Goal: Use online tool/utility: Utilize a website feature to perform a specific function

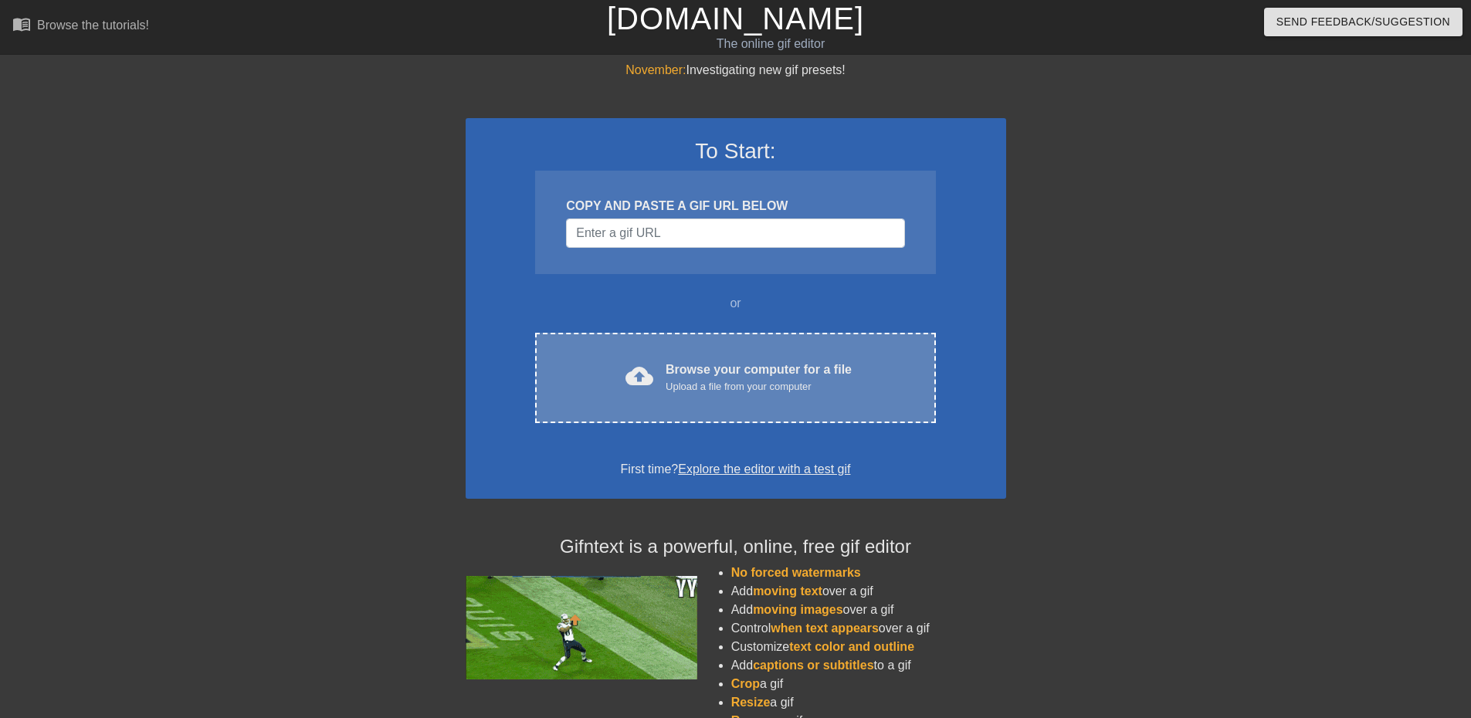
click at [706, 398] on div "cloud_upload Browse your computer for a file Upload a file from your computer C…" at bounding box center [735, 378] width 400 height 90
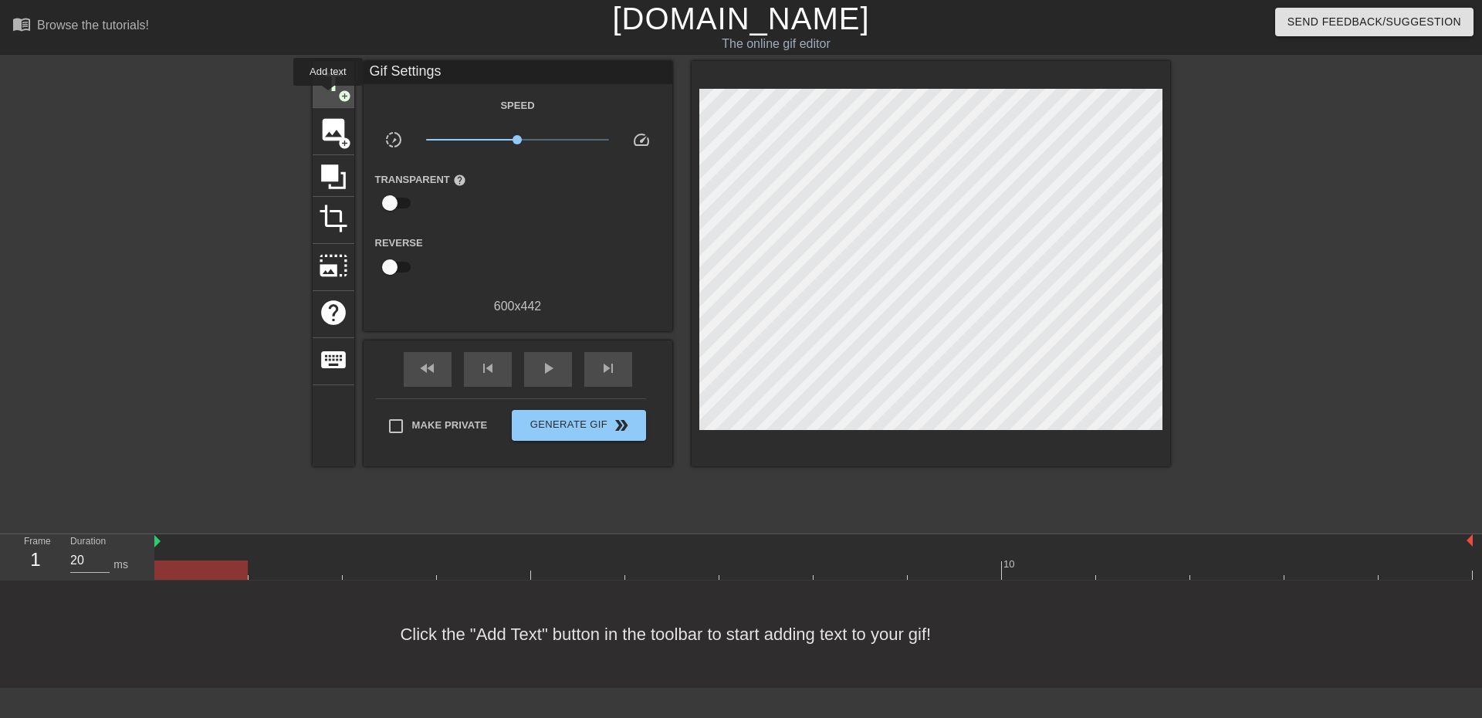
click at [328, 96] on span "title" at bounding box center [333, 82] width 29 height 29
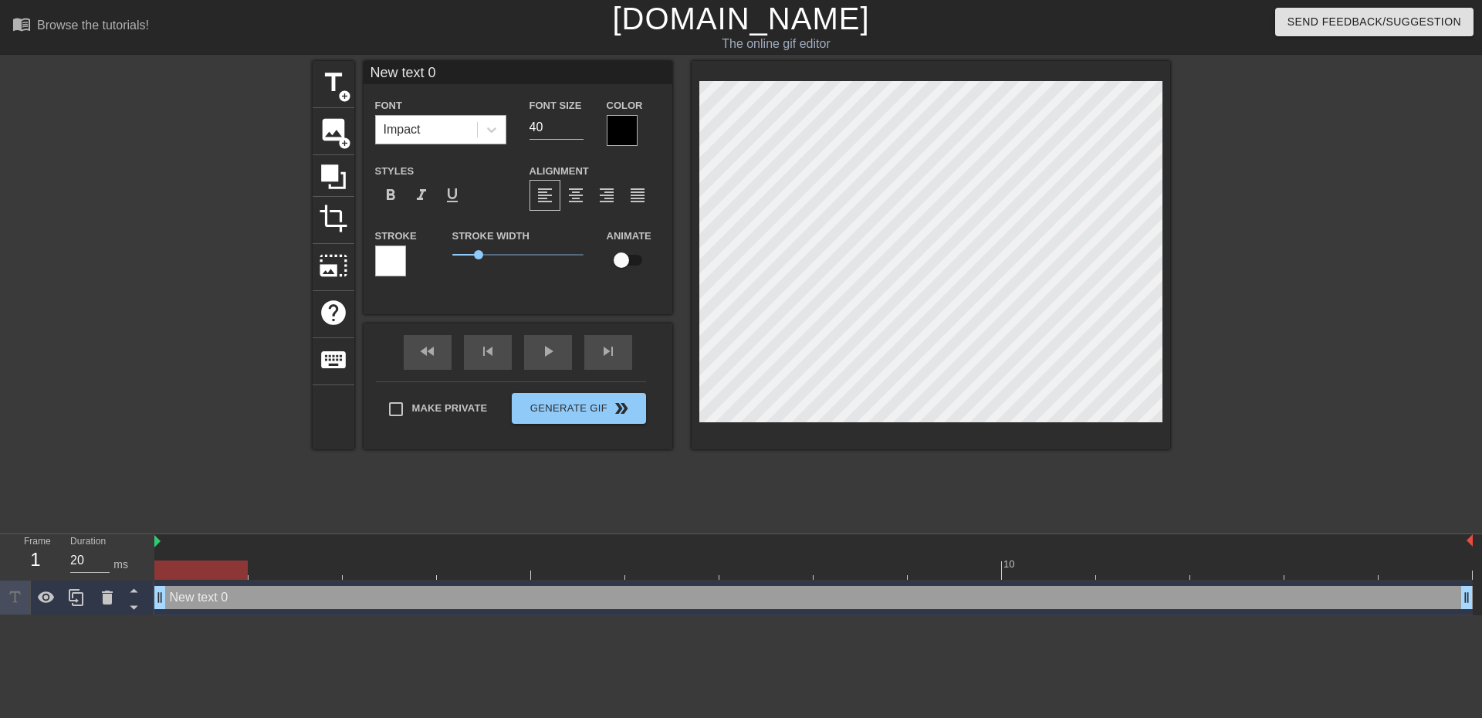
click at [435, 124] on div "Impact" at bounding box center [426, 130] width 101 height 28
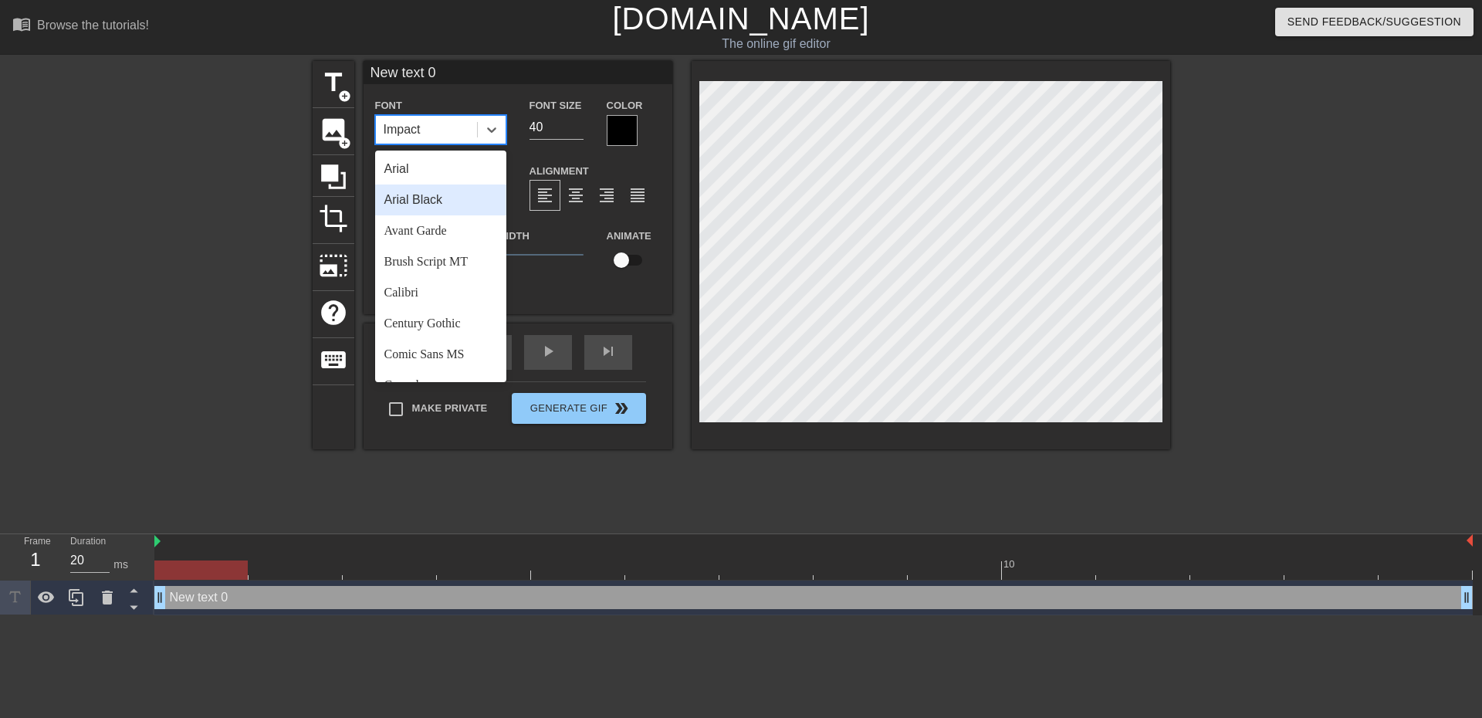
click at [448, 202] on div "Arial Black" at bounding box center [440, 199] width 131 height 31
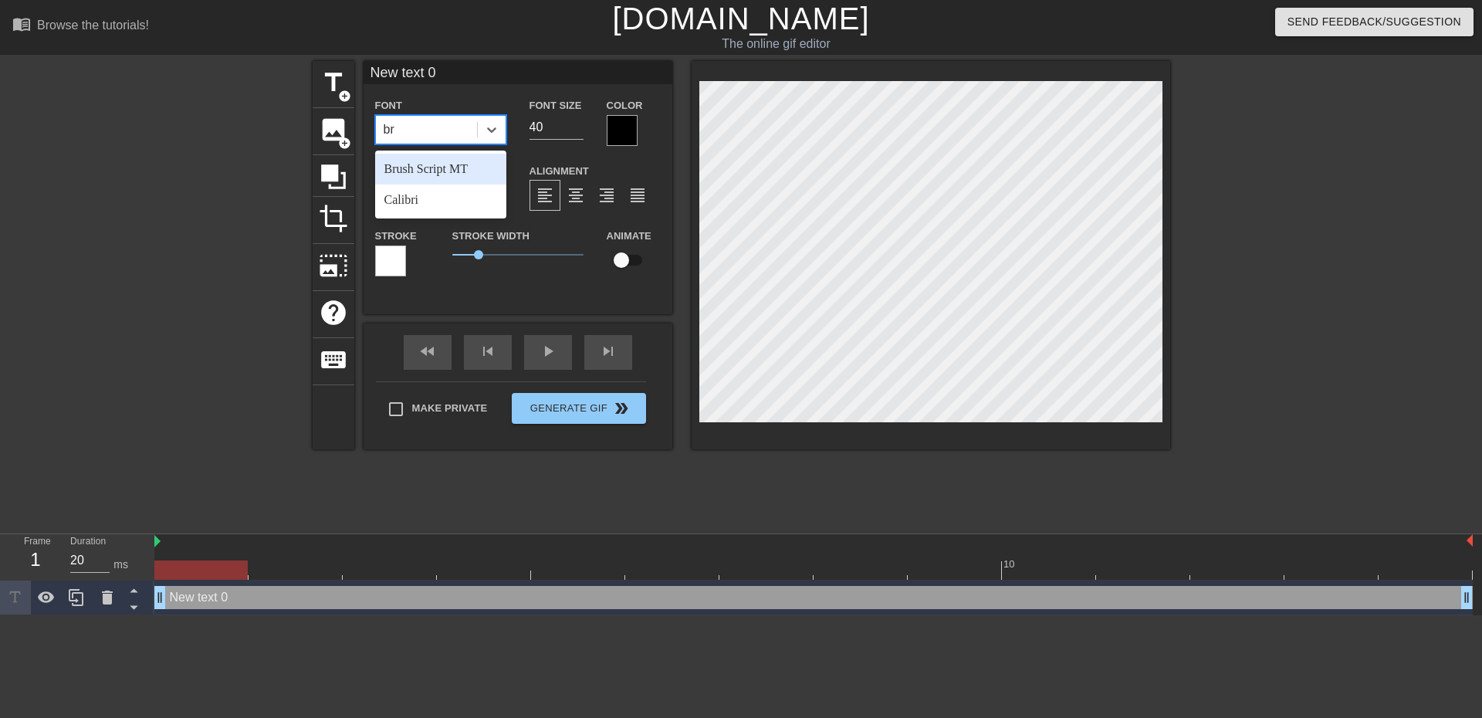
type input "b"
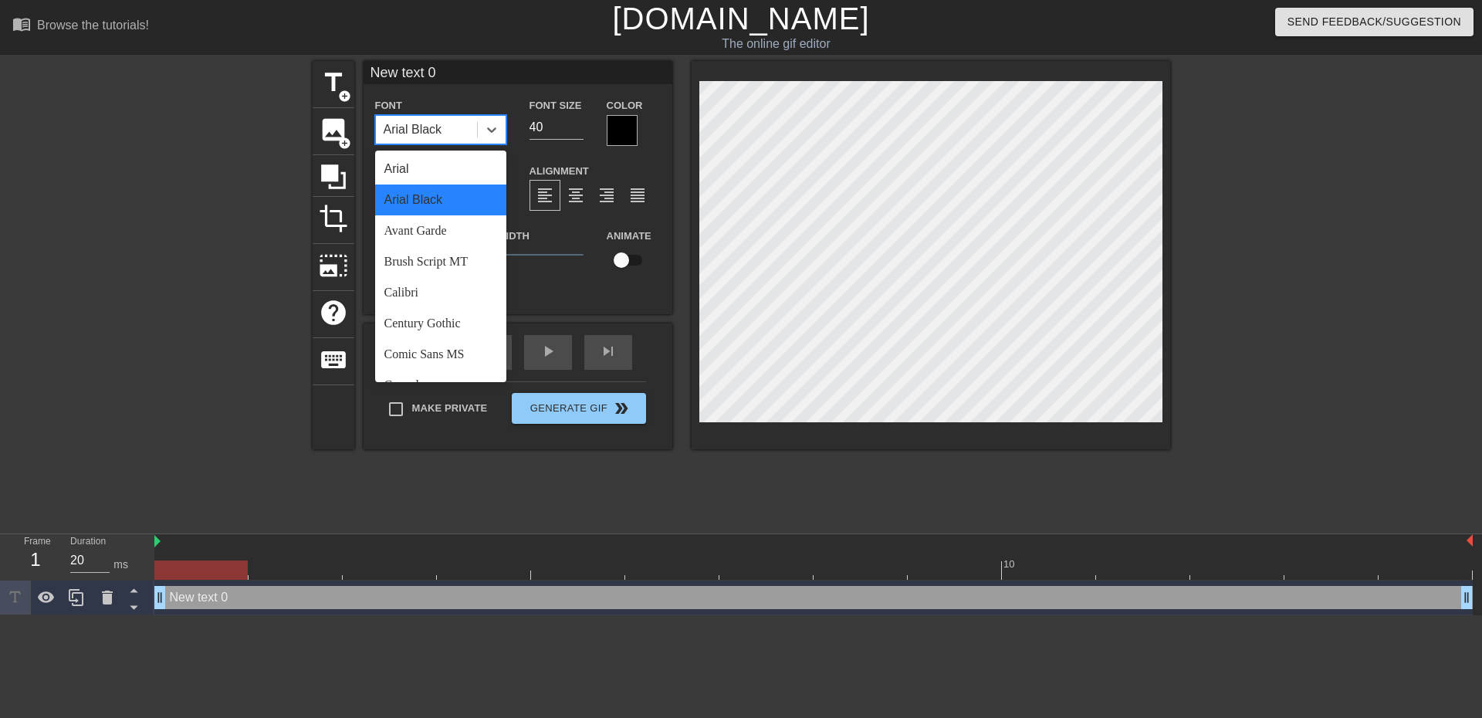
click at [431, 203] on div "Arial Black" at bounding box center [440, 199] width 131 height 31
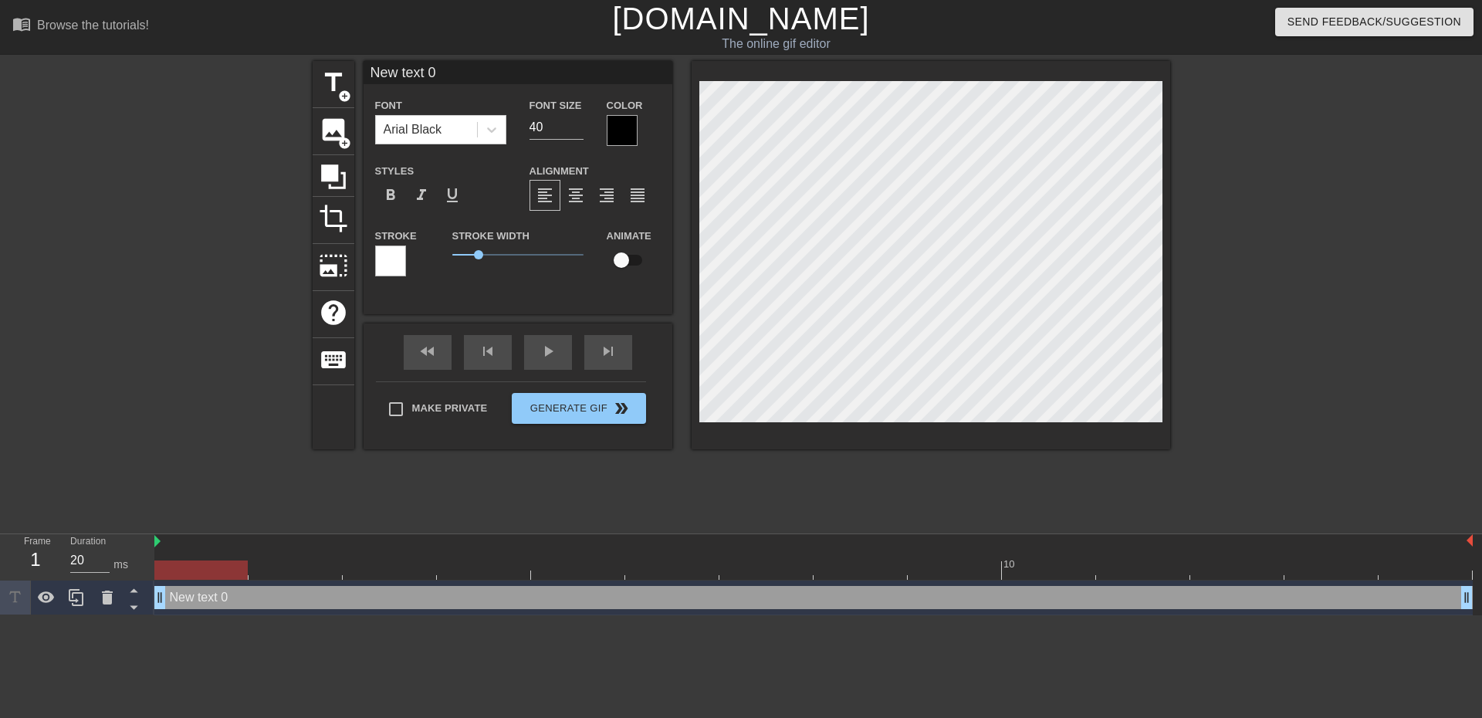
scroll to position [2, 4]
type input "b"
type textarea "b"
type input "br"
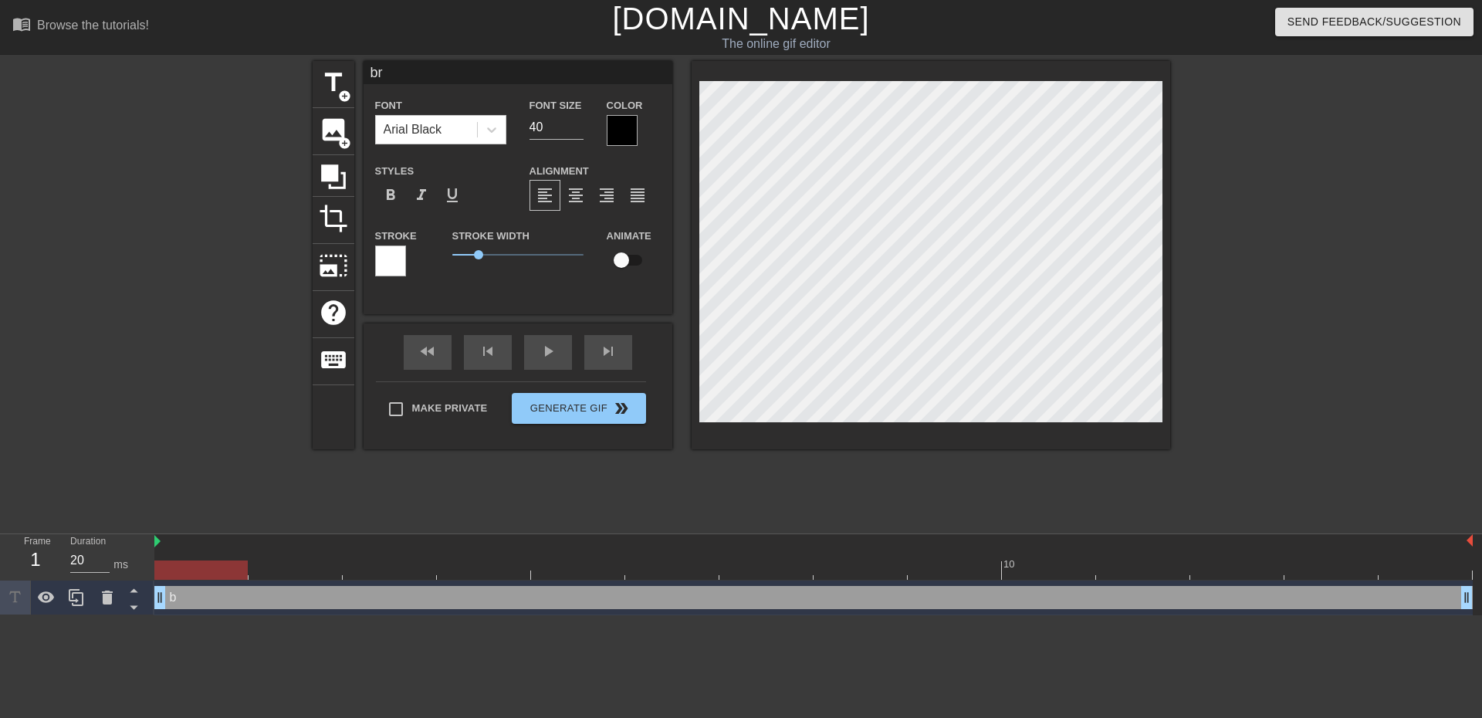
type textarea "brb"
type input "brb!"
type textarea "brb!"
click at [552, 125] on input "40" at bounding box center [557, 127] width 54 height 25
type input "4"
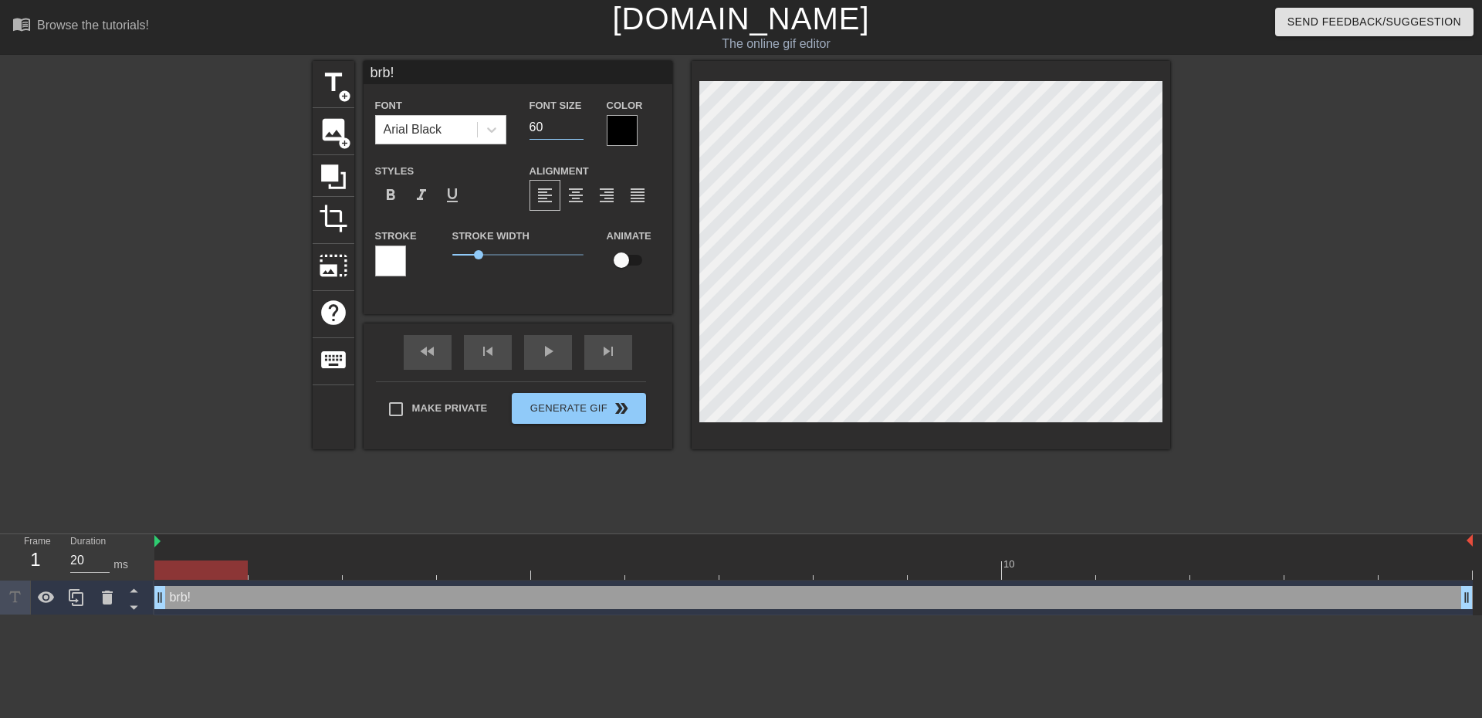
type input "60"
click at [339, 277] on span "photo_size_select_large" at bounding box center [333, 265] width 29 height 29
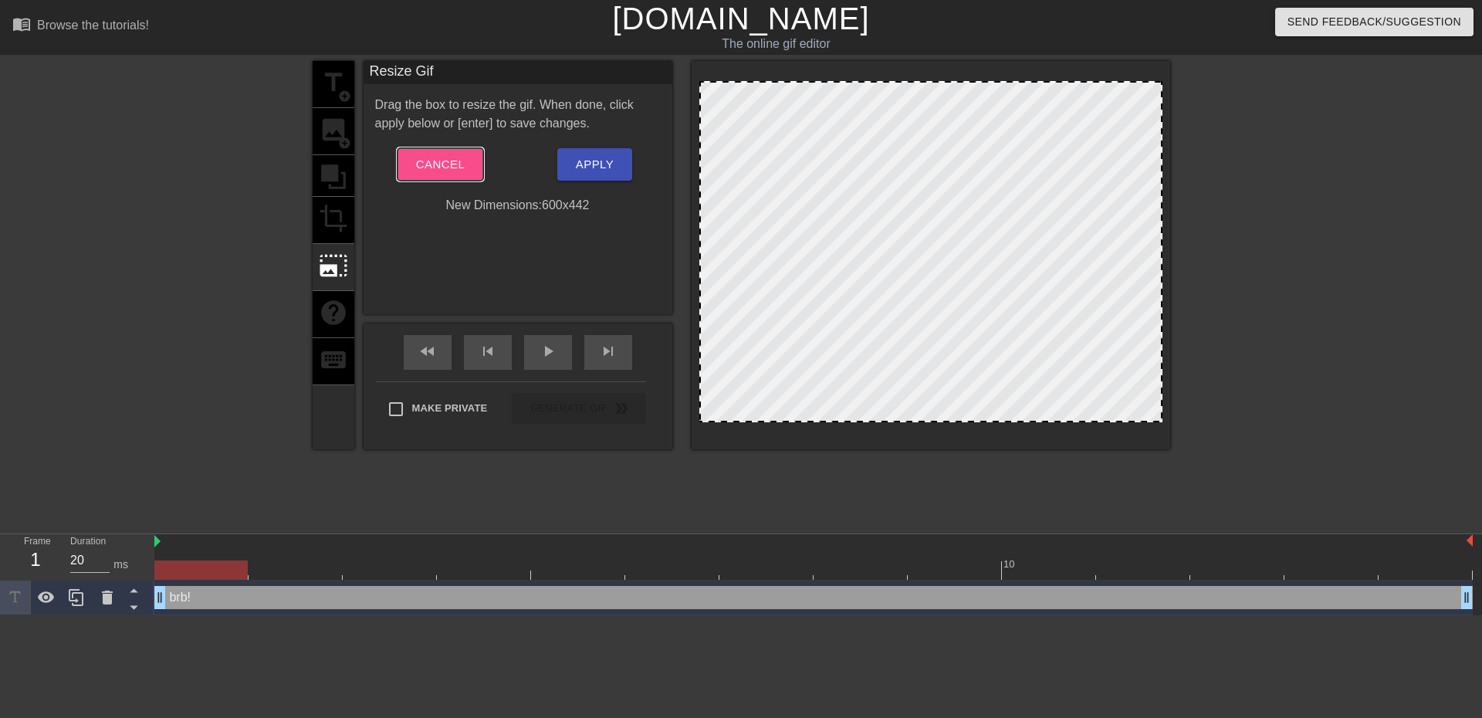
click at [445, 152] on button "Cancel" at bounding box center [441, 164] width 86 height 32
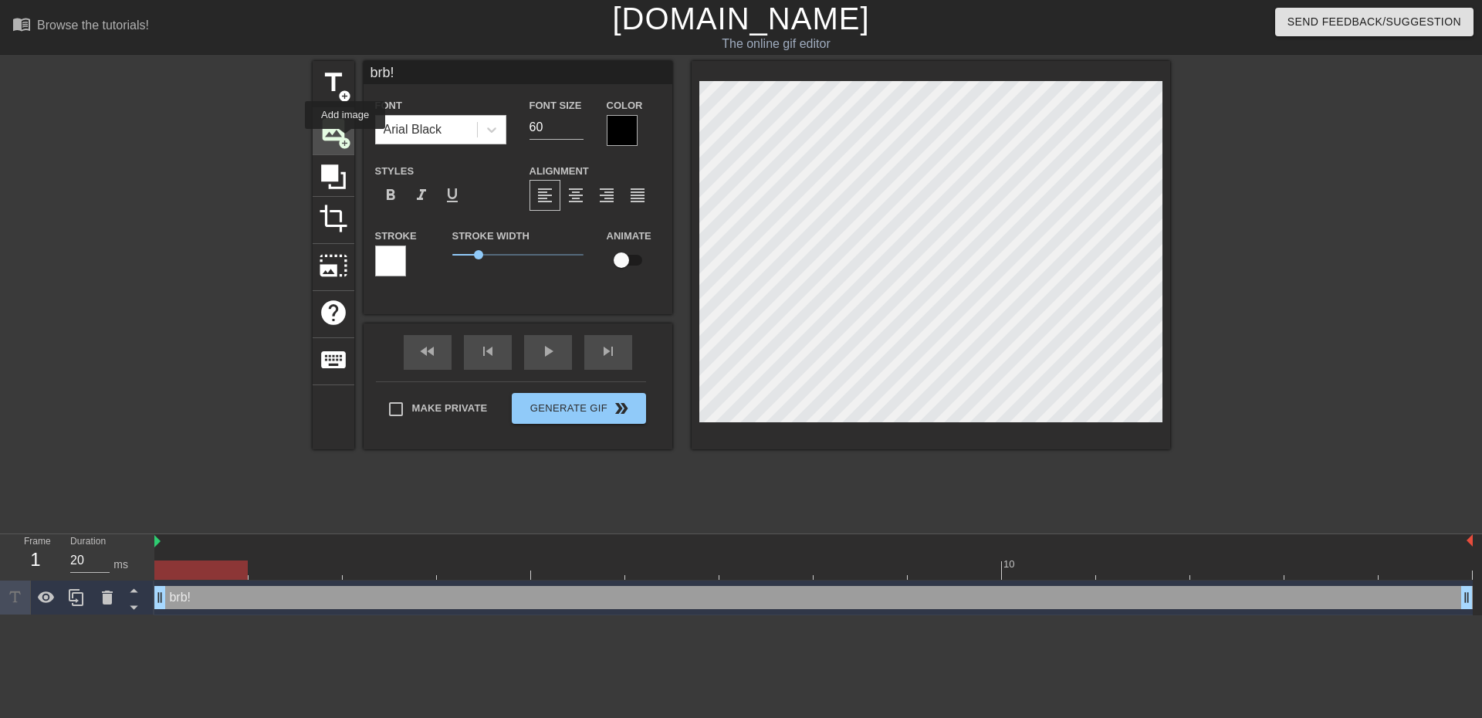
click at [345, 140] on span "add_circle" at bounding box center [344, 143] width 13 height 13
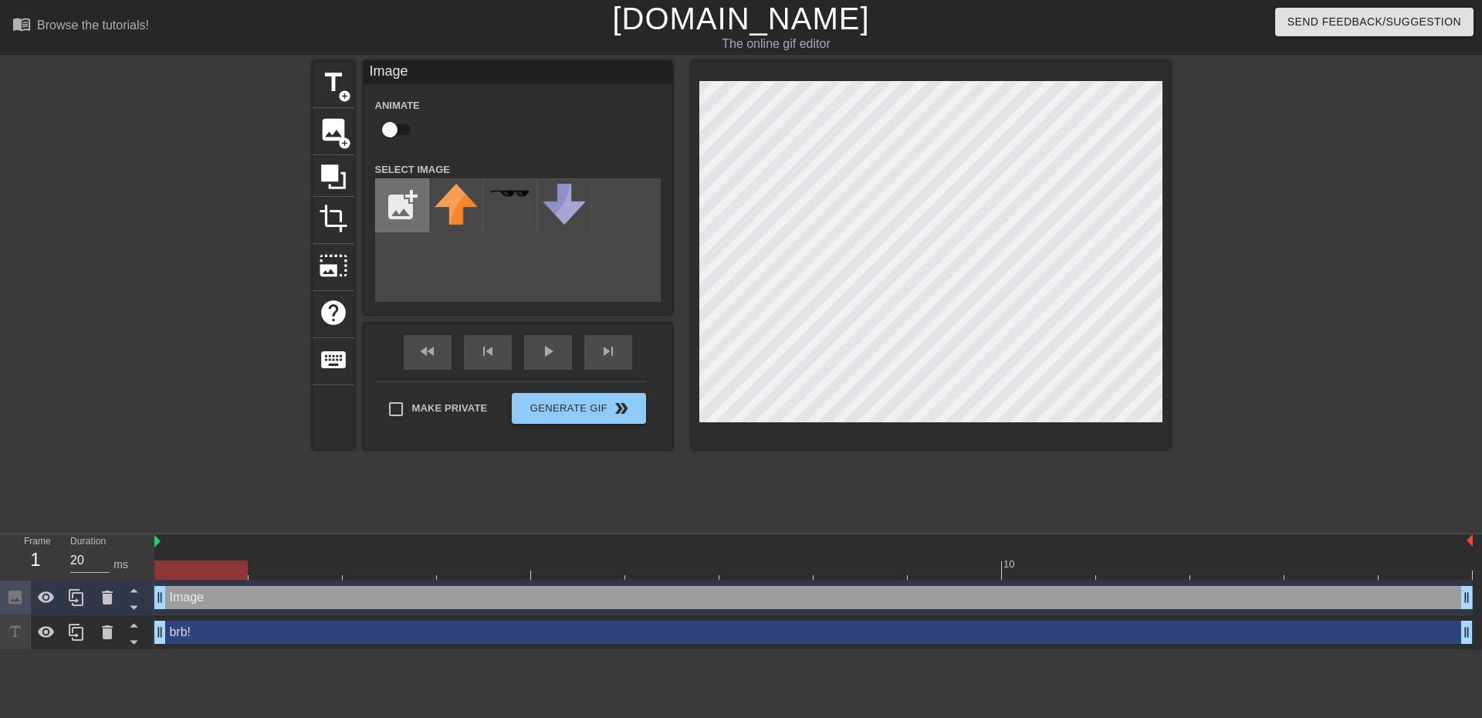
click at [408, 223] on input "file" at bounding box center [402, 205] width 52 height 52
type input "C:\fakepath\Screenshot_7.png"
click at [455, 210] on img at bounding box center [456, 205] width 43 height 43
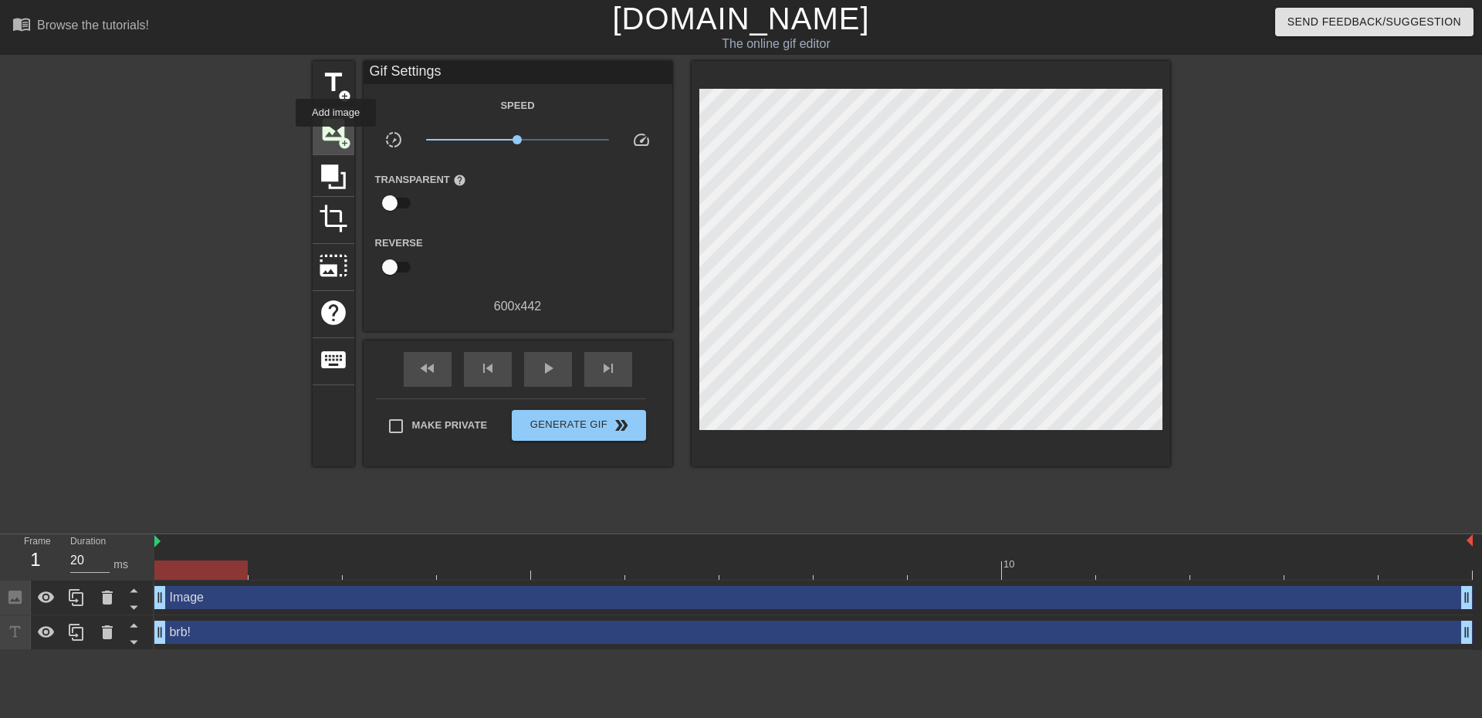
click at [336, 137] on span "image" at bounding box center [333, 129] width 29 height 29
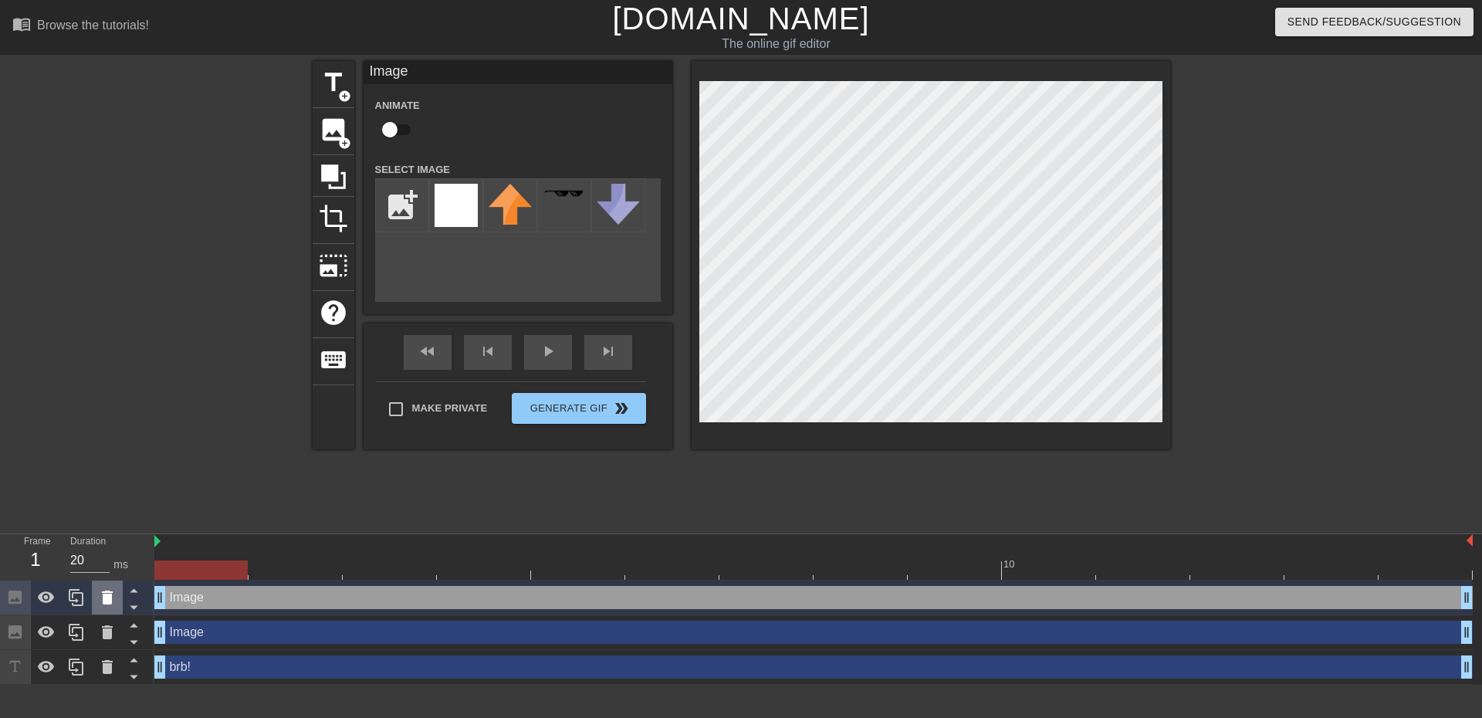
click at [103, 601] on icon at bounding box center [107, 598] width 11 height 14
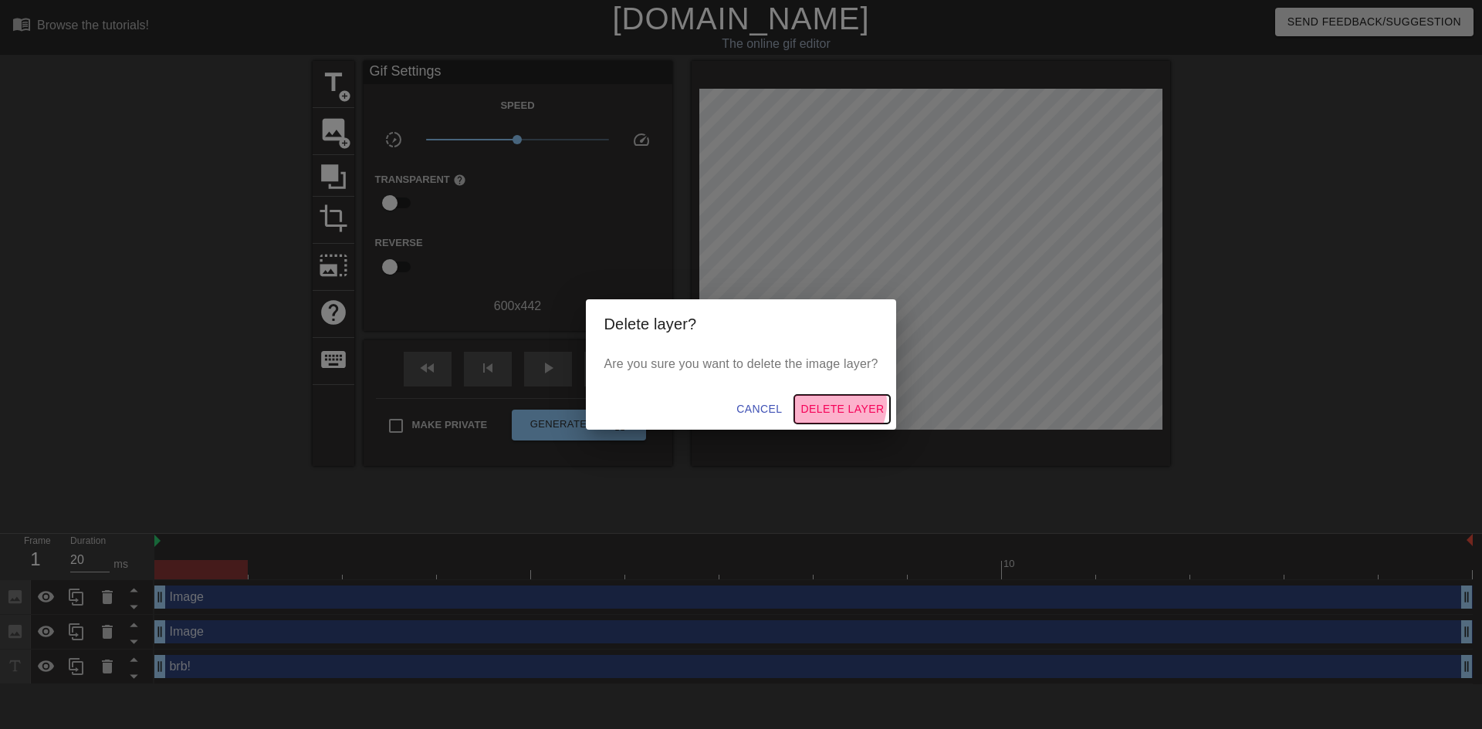
click at [834, 404] on span "Delete Layer" at bounding box center [841, 409] width 83 height 19
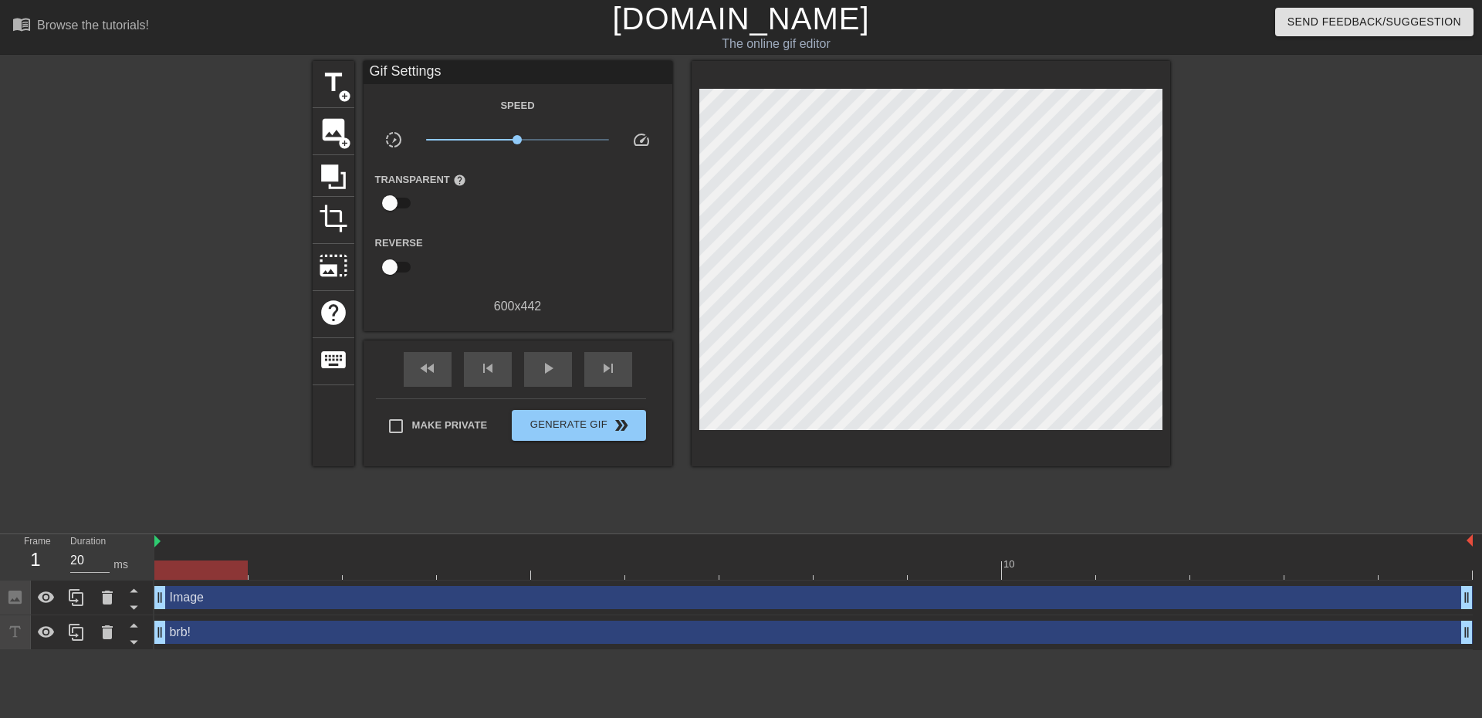
click at [248, 600] on div "Image drag_handle drag_handle" at bounding box center [813, 597] width 1318 height 23
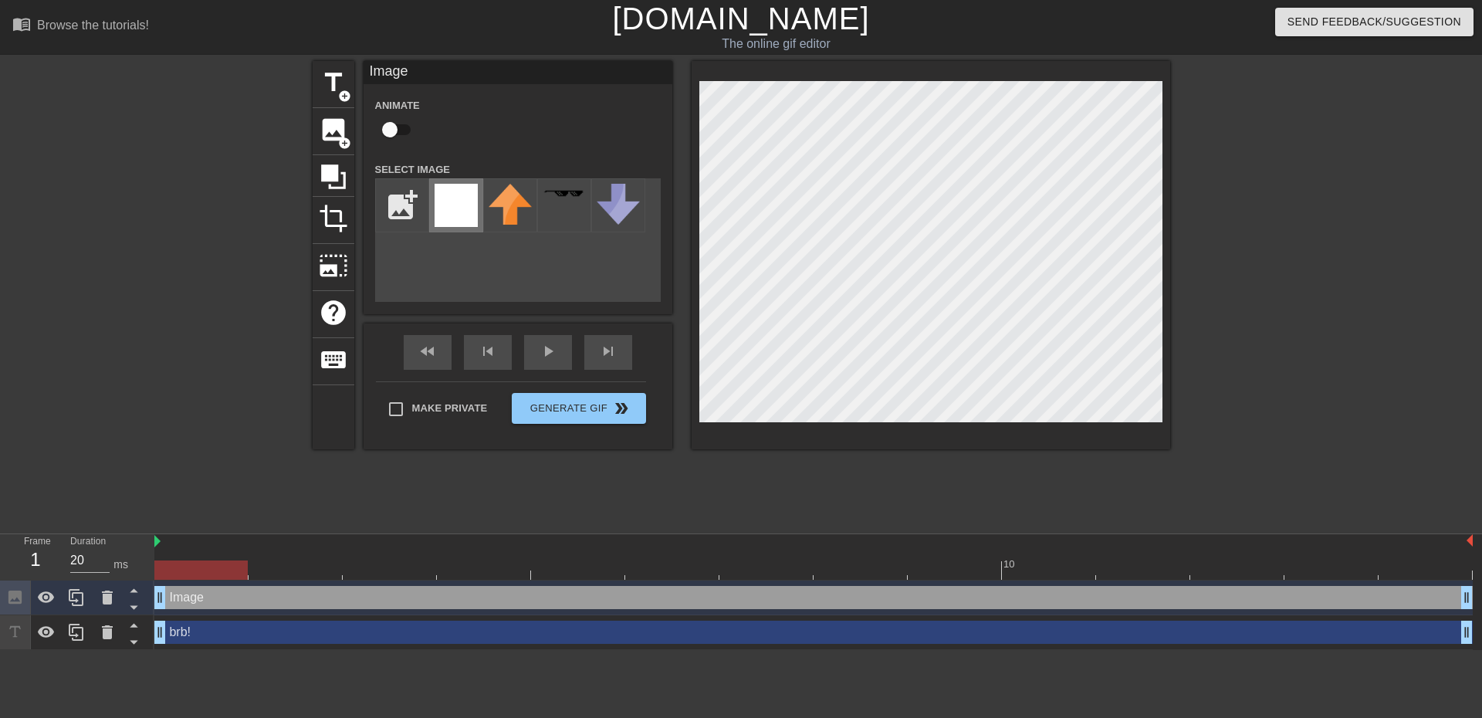
click at [470, 203] on img at bounding box center [456, 205] width 43 height 43
click at [506, 271] on div "add_photo_alternate" at bounding box center [518, 240] width 286 height 124
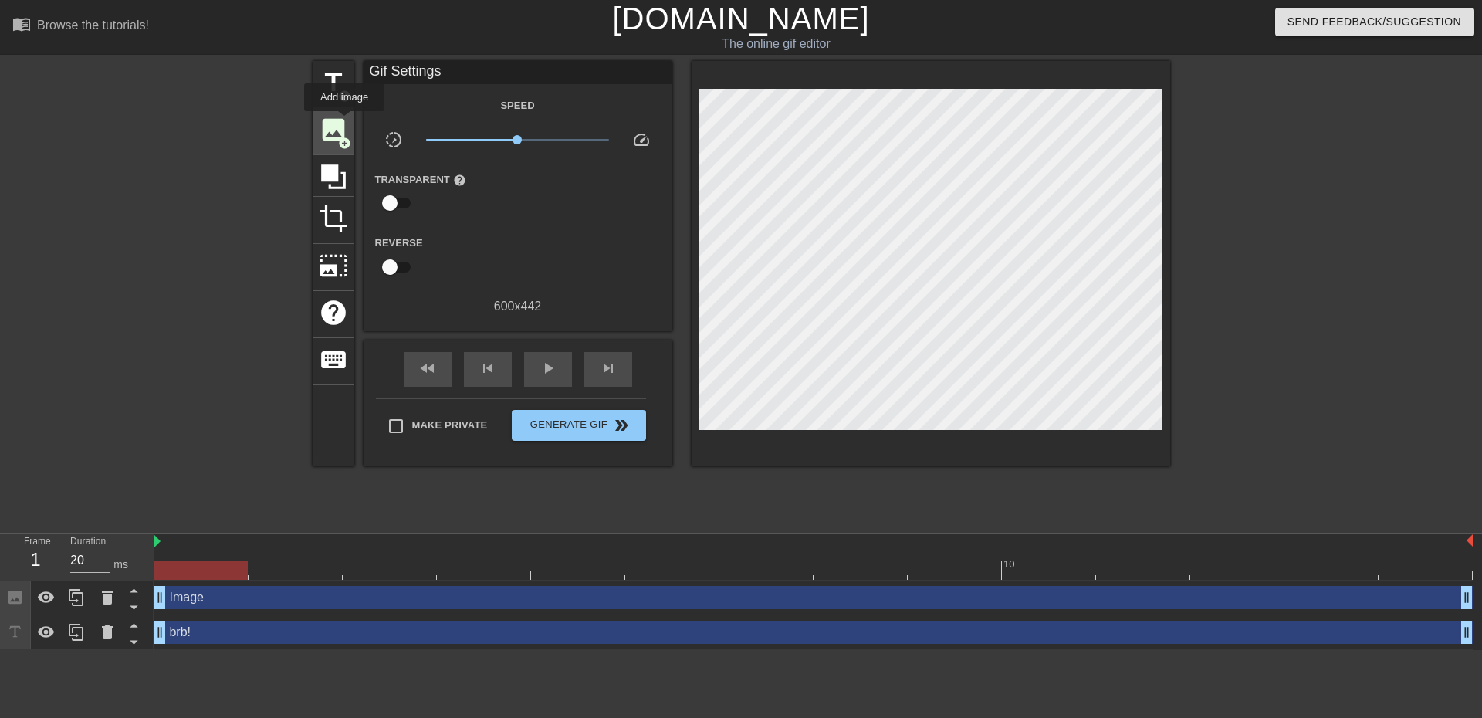
click at [339, 128] on span "image" at bounding box center [333, 129] width 29 height 29
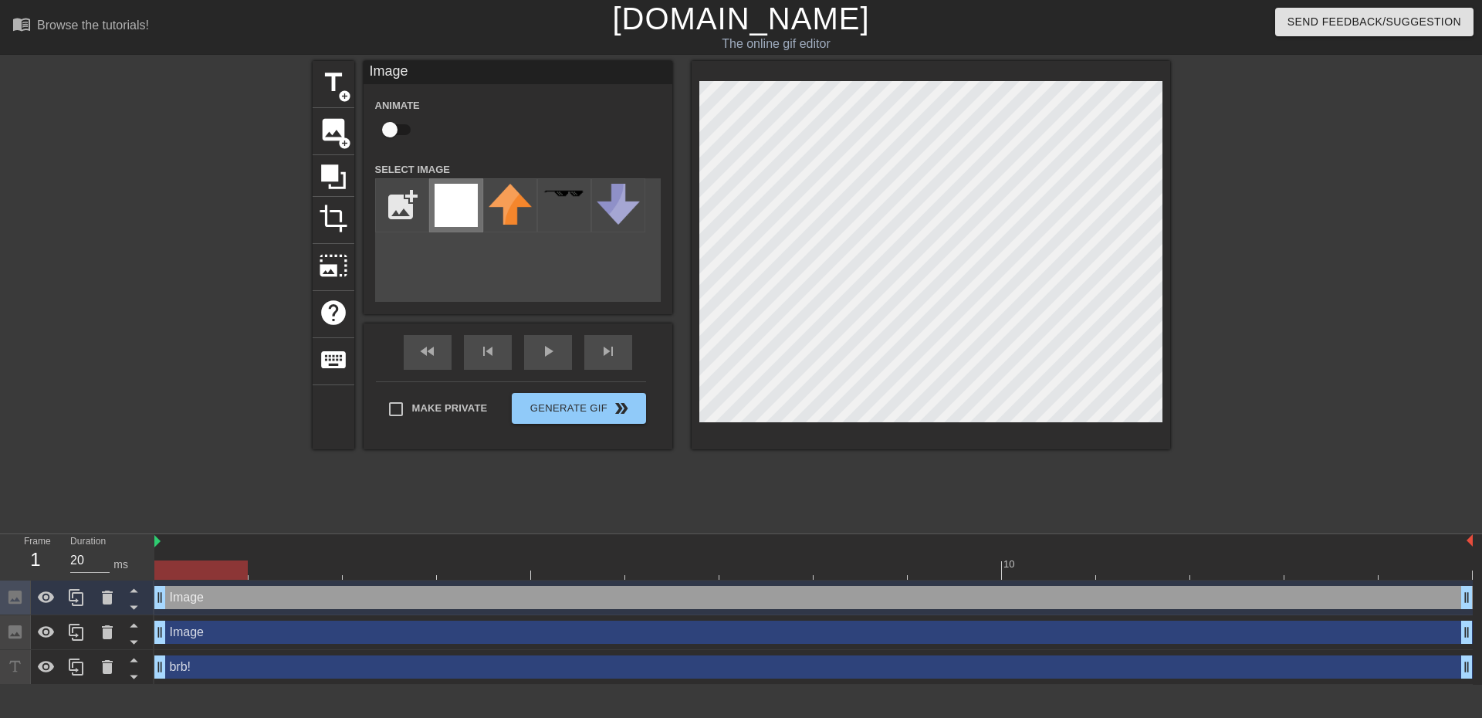
click at [462, 211] on img at bounding box center [456, 205] width 43 height 43
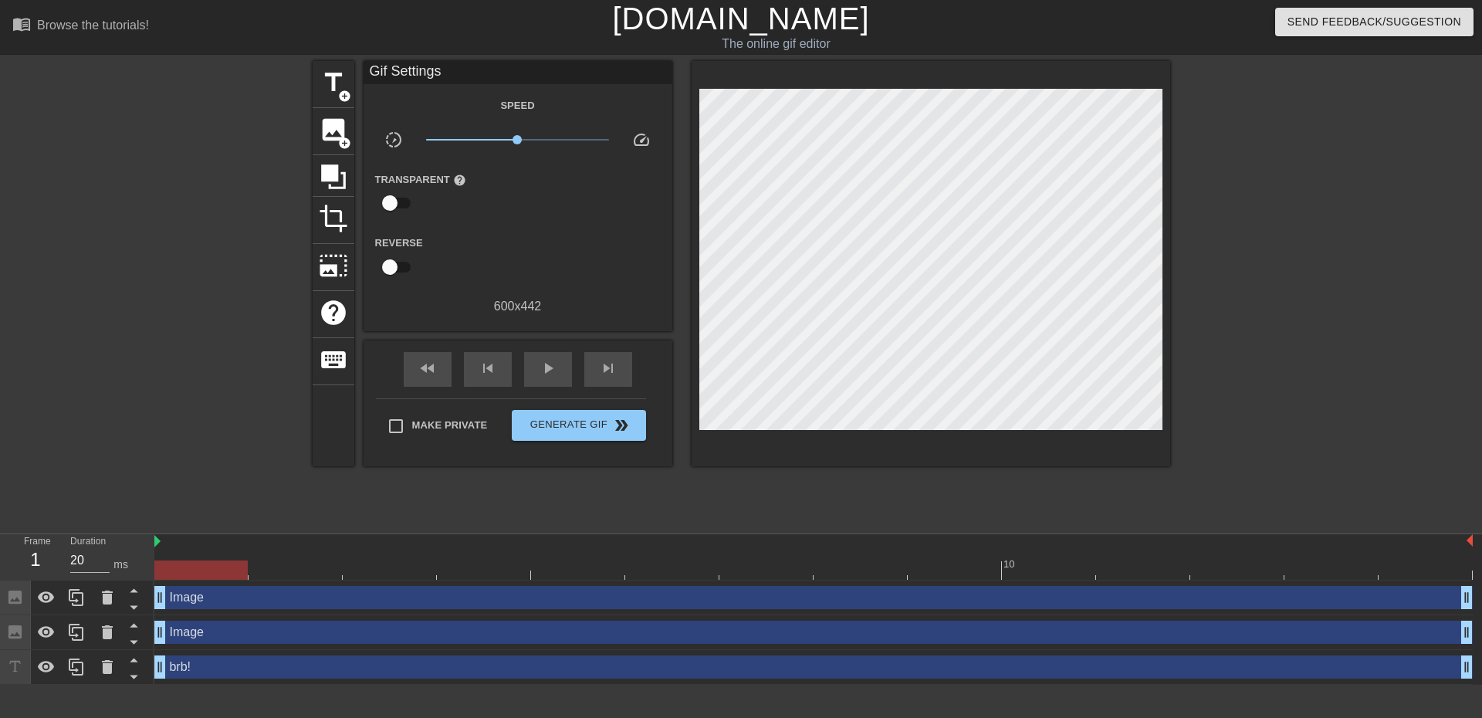
click at [230, 591] on div "Image drag_handle drag_handle" at bounding box center [813, 597] width 1318 height 23
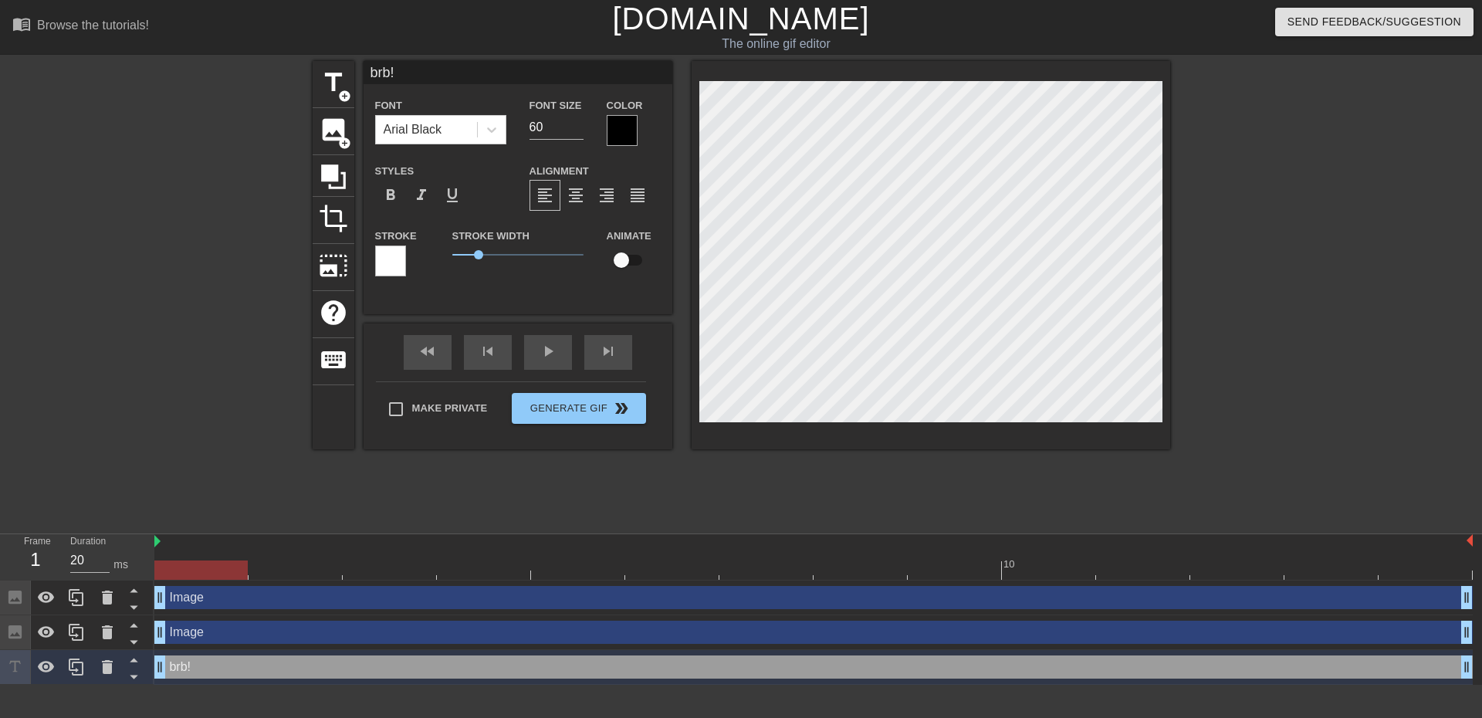
drag, startPoint x: 247, startPoint y: 673, endPoint x: 272, endPoint y: 594, distance: 83.5
click at [272, 594] on div "Image drag_handle drag_handle Image drag_handle drag_handle brb! drag_handle dr…" at bounding box center [818, 632] width 1328 height 104
click at [135, 652] on icon at bounding box center [133, 659] width 19 height 19
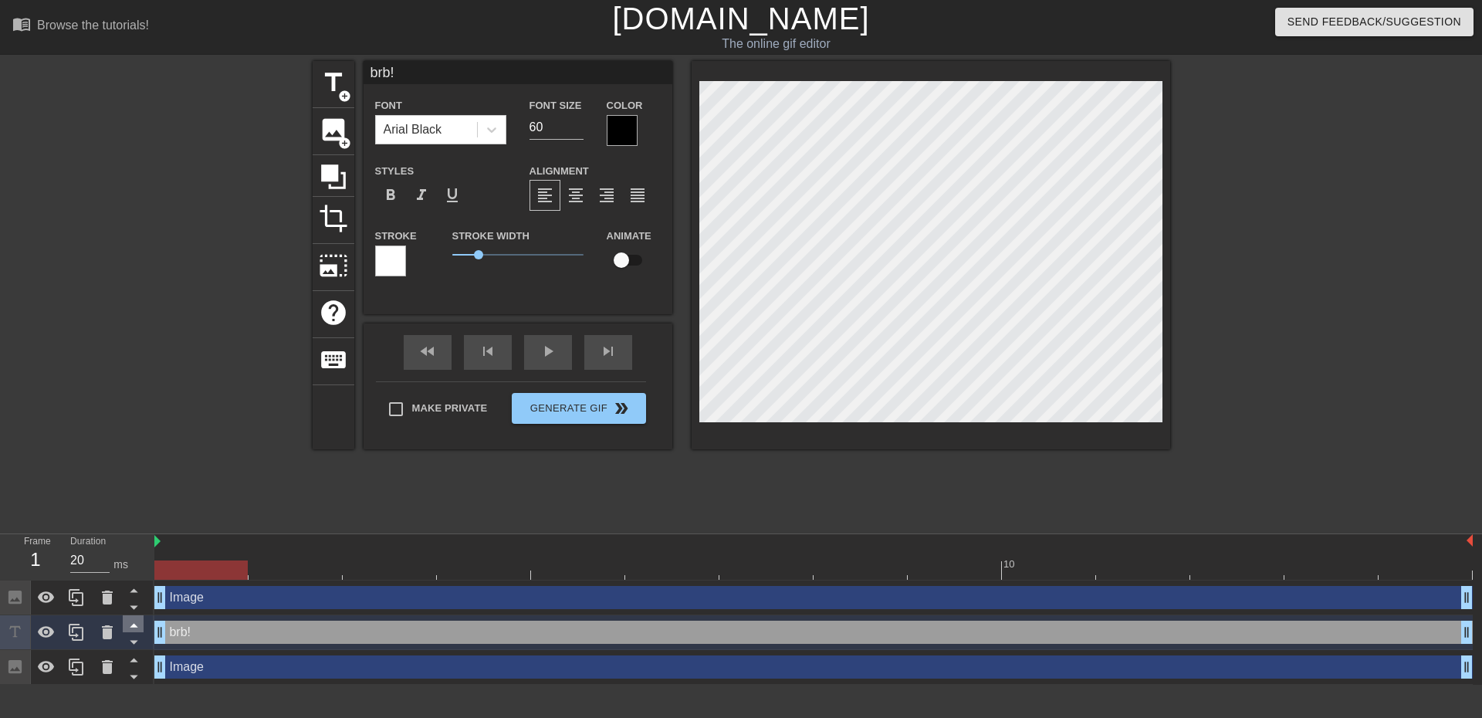
click at [137, 623] on icon at bounding box center [133, 624] width 19 height 19
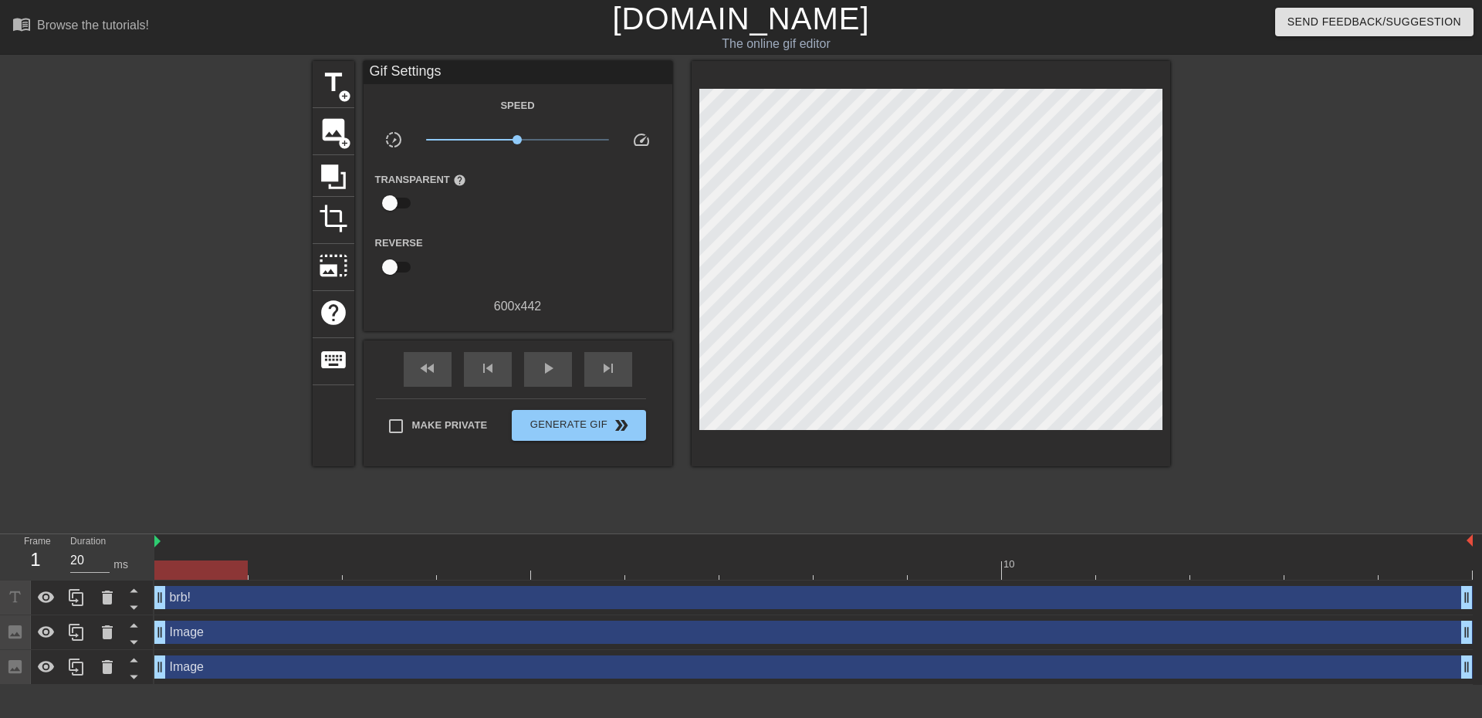
click at [1247, 188] on div at bounding box center [1305, 292] width 232 height 463
click at [574, 421] on span "Generate Gif double_arrow" at bounding box center [578, 425] width 121 height 19
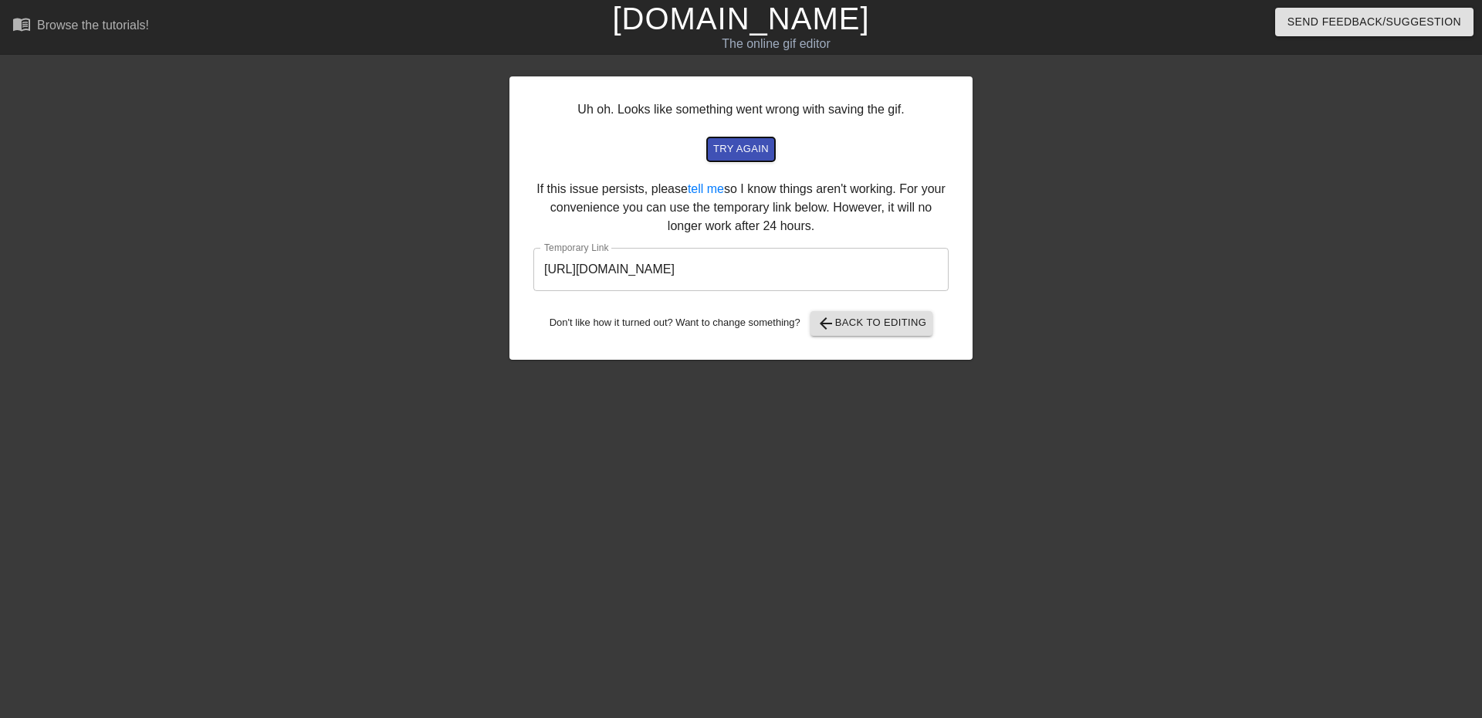
click at [744, 145] on span "try again" at bounding box center [741, 149] width 56 height 18
click at [733, 150] on span "try again" at bounding box center [741, 149] width 56 height 18
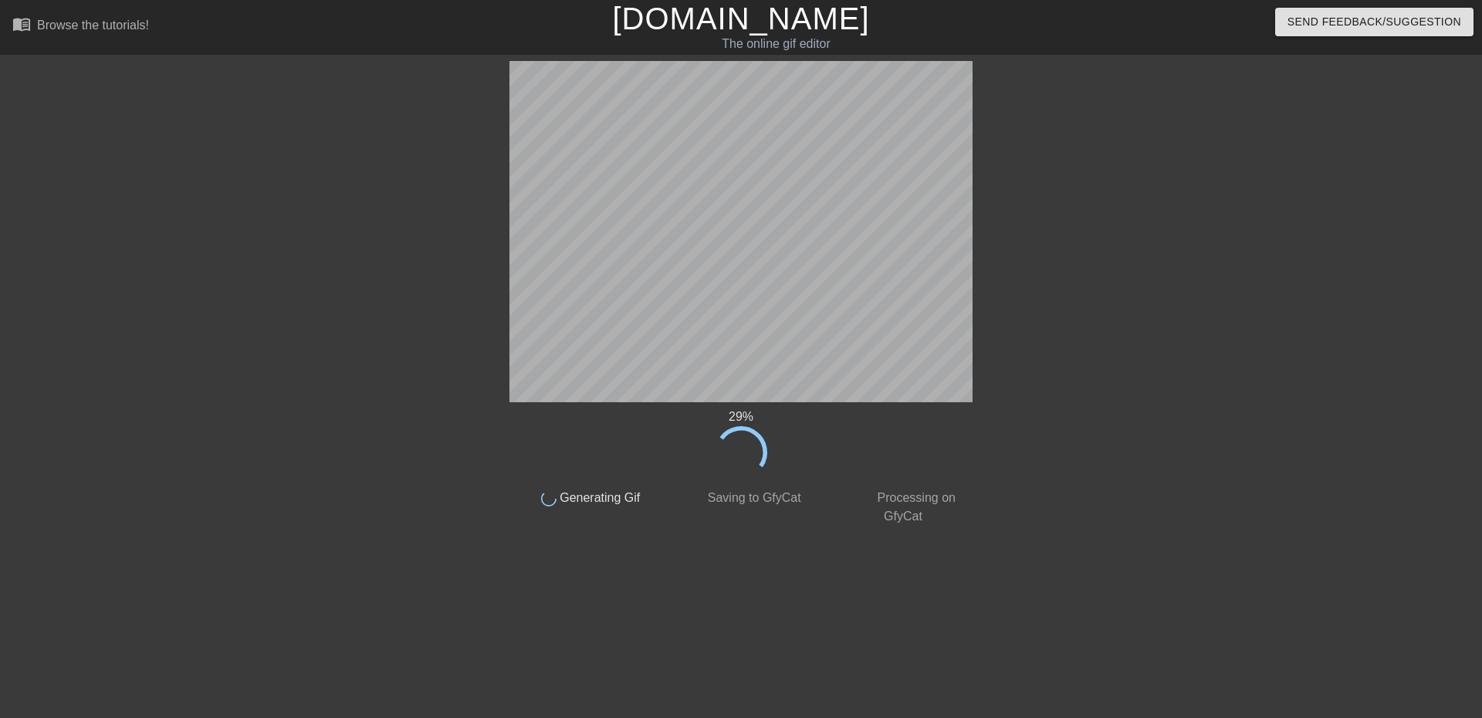
drag, startPoint x: 733, startPoint y: 150, endPoint x: 483, endPoint y: 161, distance: 249.6
click at [483, 161] on div at bounding box center [375, 292] width 232 height 463
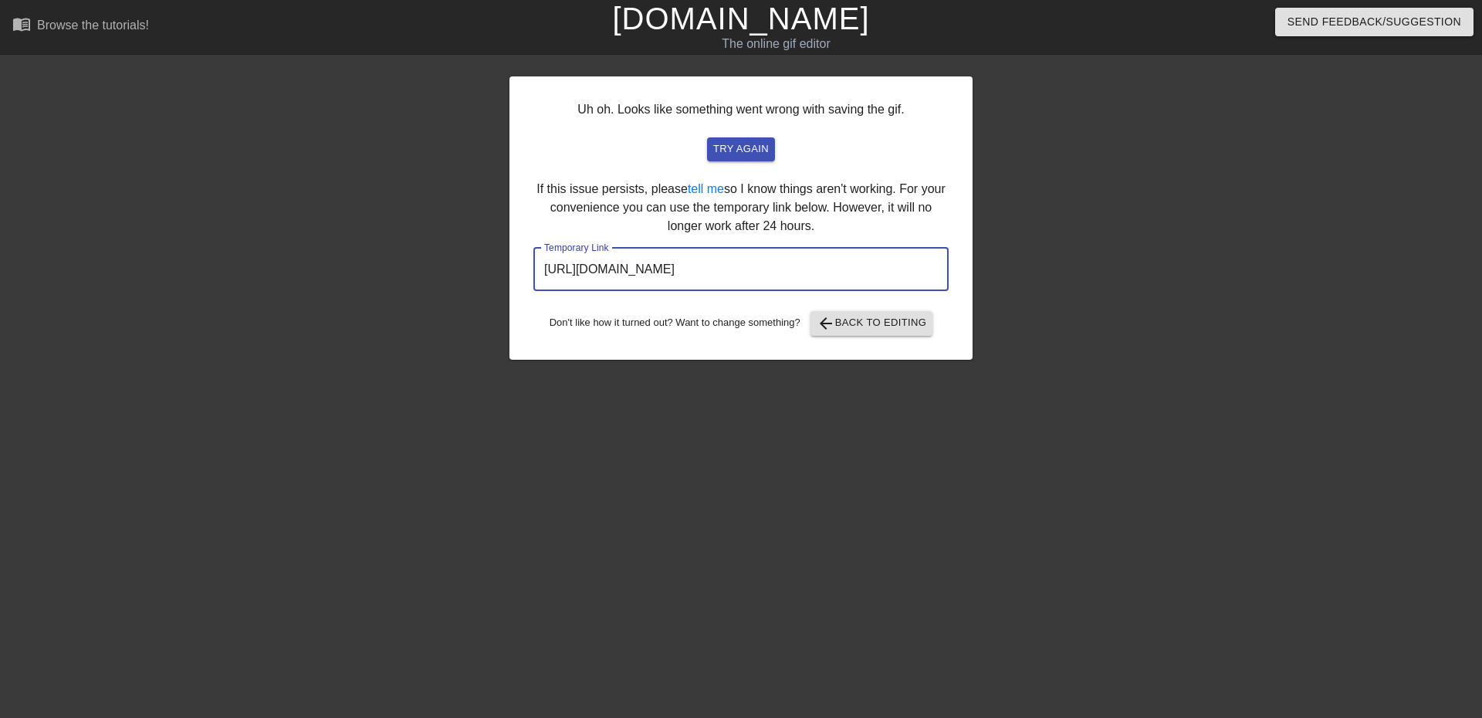
drag, startPoint x: 899, startPoint y: 269, endPoint x: 384, endPoint y: 264, distance: 514.1
click at [384, 264] on div "Uh oh. Looks like something went wrong with saving the gif. try again If this i…" at bounding box center [741, 292] width 1482 height 463
